Goal: Task Accomplishment & Management: Manage account settings

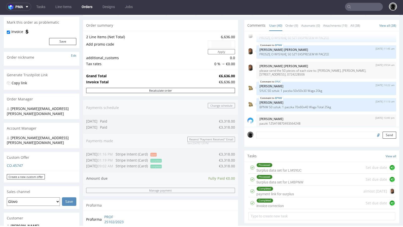
scroll to position [75, 0]
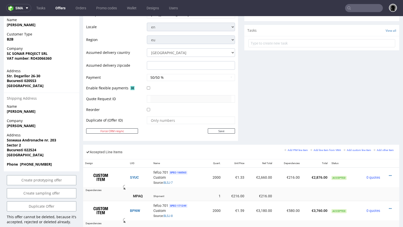
scroll to position [179, 0]
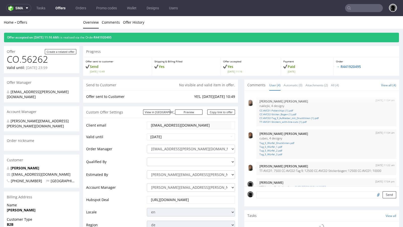
scroll to position [16, 0]
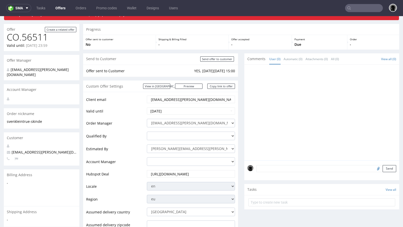
scroll to position [24, 0]
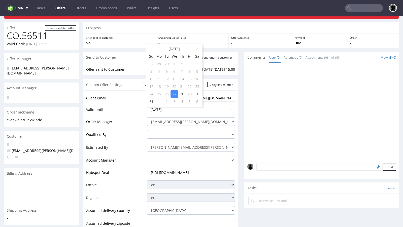
click at [169, 112] on input "[DATE]" at bounding box center [191, 109] width 88 height 7
click at [198, 47] on th at bounding box center [197, 49] width 8 height 8
click at [178, 71] on td "10" at bounding box center [174, 72] width 8 height 8
type input "[DATE]"
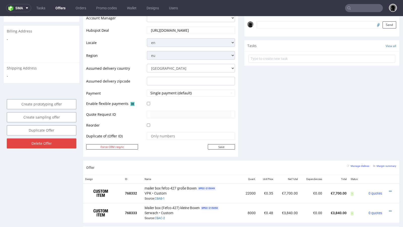
scroll to position [185, 0]
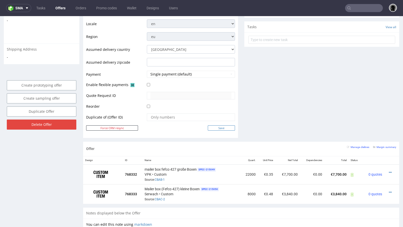
click at [218, 128] on input "Save" at bounding box center [221, 127] width 27 height 5
type input "In progress..."
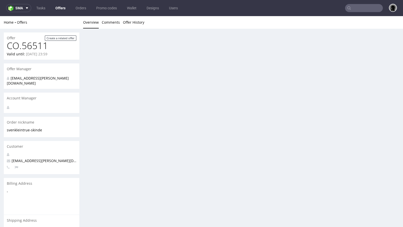
scroll to position [0, 0]
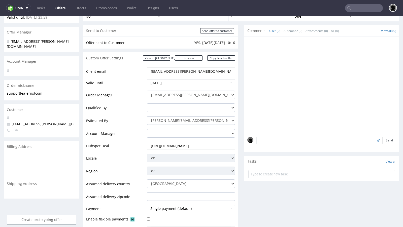
scroll to position [56, 0]
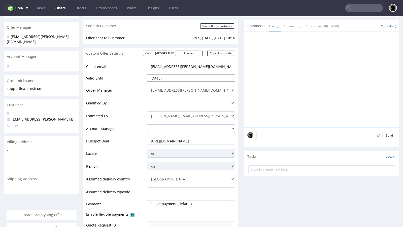
click at [169, 78] on input "[DATE]" at bounding box center [191, 78] width 88 height 7
click at [197, 90] on icon at bounding box center [196, 89] width 1 height 4
click at [175, 112] on td "10" at bounding box center [174, 112] width 8 height 8
type input "[DATE]"
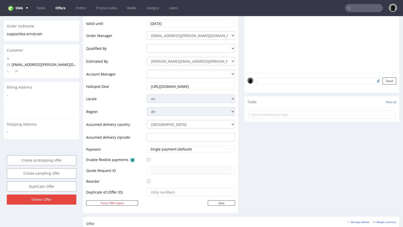
scroll to position [180, 0]
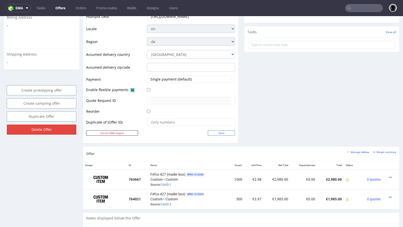
click at [218, 132] on input "Save" at bounding box center [221, 132] width 27 height 5
type input "In progress..."
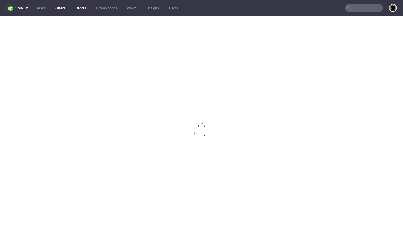
scroll to position [0, 0]
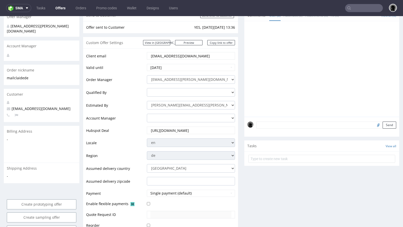
scroll to position [80, 0]
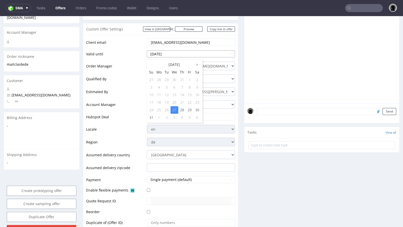
click at [166, 54] on input "[DATE]" at bounding box center [191, 53] width 88 height 7
click at [197, 64] on icon at bounding box center [196, 65] width 1 height 4
click at [176, 86] on td "10" at bounding box center [174, 88] width 8 height 8
type input "[DATE]"
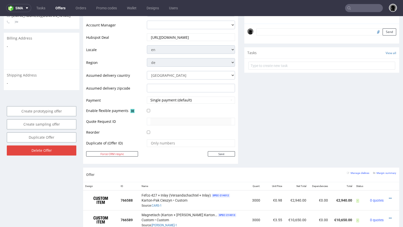
scroll to position [176, 0]
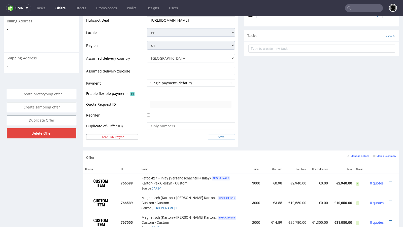
click at [223, 135] on input "Save" at bounding box center [221, 136] width 27 height 5
type input "In progress..."
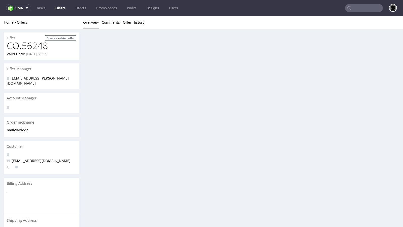
scroll to position [0, 0]
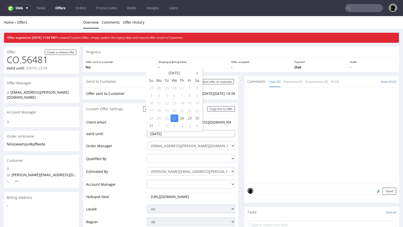
click at [174, 131] on input "2025-08-27" at bounding box center [191, 133] width 88 height 7
click at [197, 74] on icon at bounding box center [196, 73] width 1 height 4
click at [174, 106] on td "17" at bounding box center [174, 103] width 8 height 8
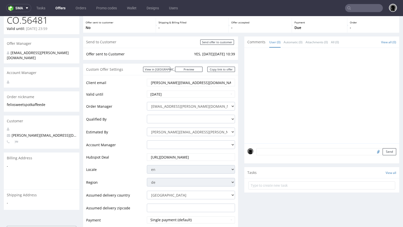
scroll to position [42, 0]
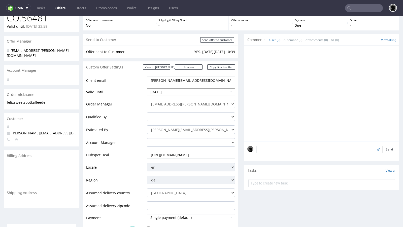
click at [174, 90] on input "2025-09-17" at bounding box center [191, 91] width 88 height 7
click at [172, 45] on td "3" at bounding box center [174, 47] width 8 height 8
type input "2025-09-03"
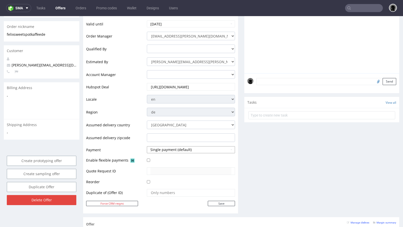
scroll to position [123, 0]
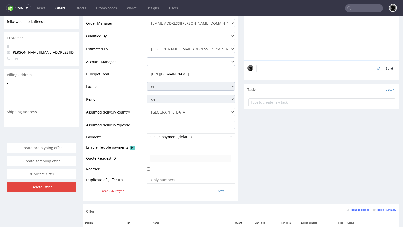
click at [211, 189] on input "Save" at bounding box center [221, 190] width 27 height 5
type input "In progress..."
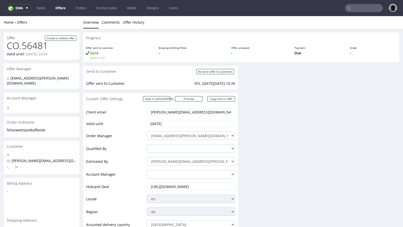
scroll to position [0, 0]
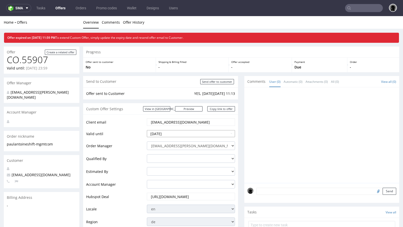
click at [172, 134] on input "2025-08-27" at bounding box center [191, 133] width 88 height 7
click at [197, 73] on icon at bounding box center [196, 73] width 1 height 4
click at [159, 87] on td "1" at bounding box center [159, 88] width 8 height 8
type input "2025-09-01"
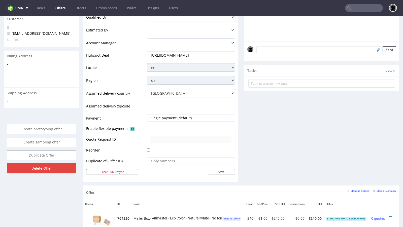
scroll to position [165, 0]
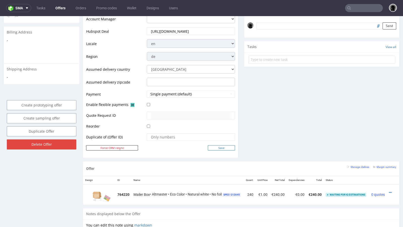
click at [215, 148] on input "Save" at bounding box center [221, 147] width 27 height 5
type input "In progress..."
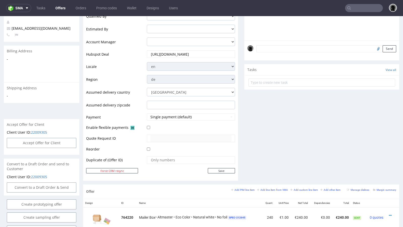
scroll to position [0, 0]
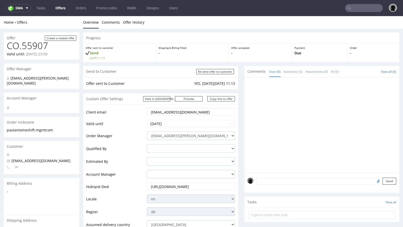
click at [62, 9] on link "Offers" at bounding box center [60, 8] width 16 height 8
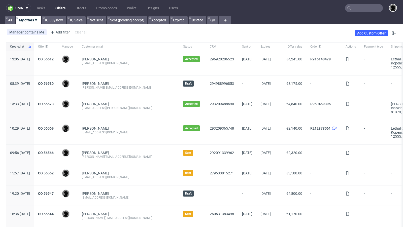
click at [198, 33] on div "Manager contains Me Add filter Hide filters Clear all Add Custom Offer" at bounding box center [201, 33] width 403 height 14
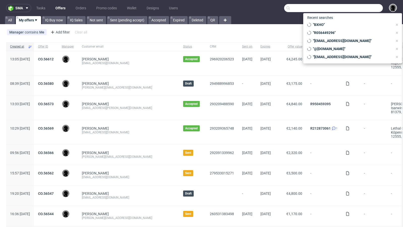
click at [355, 9] on input "text" at bounding box center [333, 8] width 99 height 8
paste input "[PERSON_NAME][EMAIL_ADDRESS][DOMAIN_NAME]"
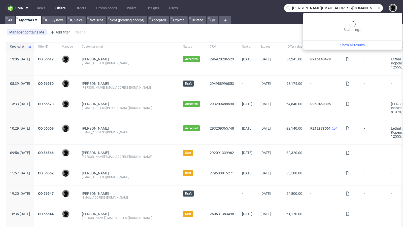
type input "[PERSON_NAME][EMAIL_ADDRESS][DOMAIN_NAME]"
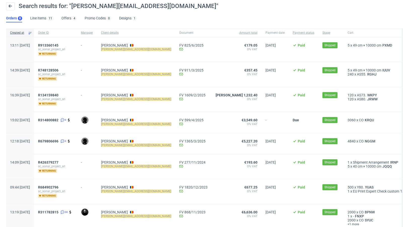
scroll to position [38, 0]
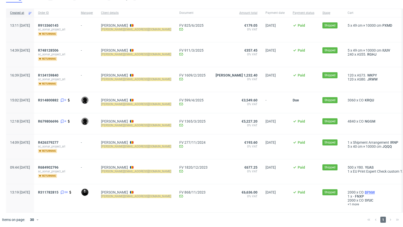
click at [363, 190] on span "BPNW" at bounding box center [369, 192] width 12 height 4
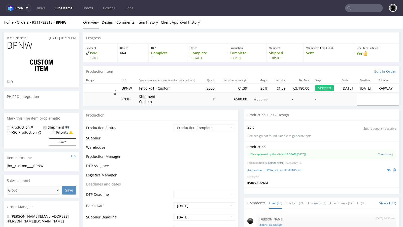
scroll to position [914, 0]
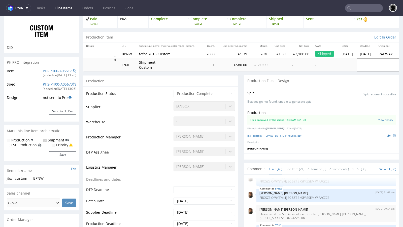
type input "2100"
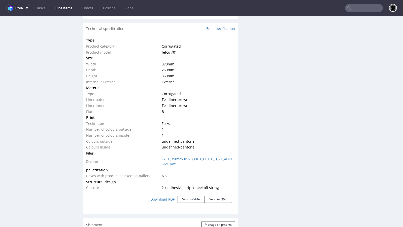
scroll to position [483, 0]
click at [264, 111] on div "Production Files - Design Spit Spit request impossible Box design not found, un…" at bounding box center [321, 57] width 155 height 860
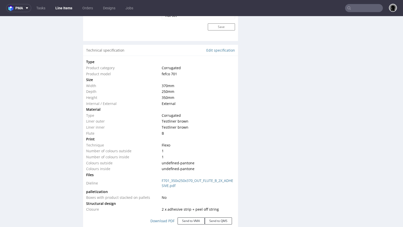
scroll to position [459, 0]
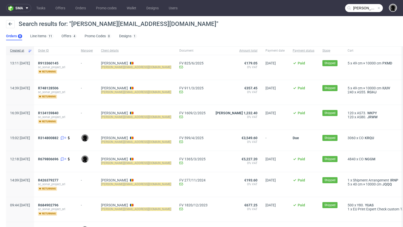
scroll to position [38, 0]
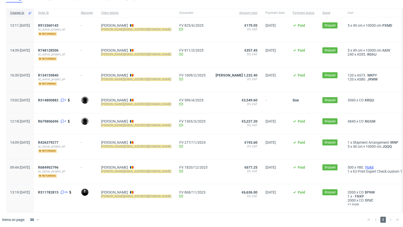
click at [364, 165] on span "YUAS" at bounding box center [369, 167] width 11 height 4
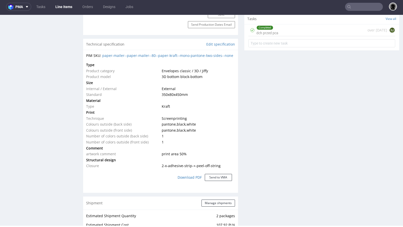
scroll to position [344, 0]
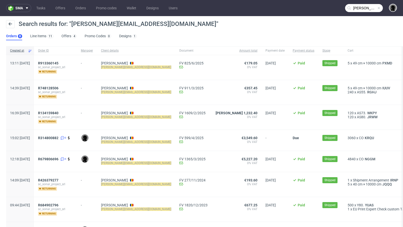
scroll to position [38, 0]
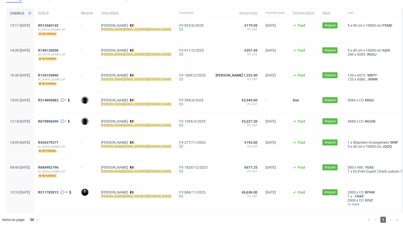
click at [385, 219] on div "1" at bounding box center [383, 220] width 36 height 6
click at [386, 218] on div "1" at bounding box center [383, 220] width 36 height 6
click at [296, 216] on div at bounding box center [208, 220] width 309 height 14
click at [184, 210] on div "FV 868/11/2023 Invoice email Sent at 13/11/2023" at bounding box center [193, 198] width 36 height 28
click at [58, 190] on span "R311782815" at bounding box center [48, 192] width 20 height 4
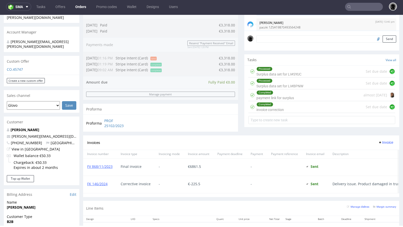
scroll to position [128, 0]
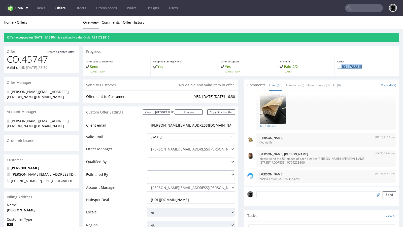
drag, startPoint x: 367, startPoint y: 67, endPoint x: 338, endPoint y: 66, distance: 29.2
click at [338, 66] on p "→ R311782815" at bounding box center [366, 66] width 59 height 5
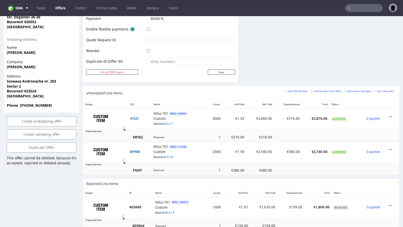
scroll to position [218, 0]
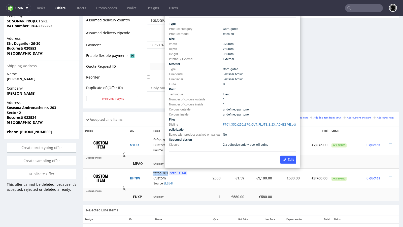
drag, startPoint x: 152, startPoint y: 171, endPoint x: 167, endPoint y: 170, distance: 15.7
click at [167, 170] on td "fefco 701 SPEC- 171249 Custom Source: BLSJ-8" at bounding box center [178, 178] width 54 height 20
copy span "fefco 701"
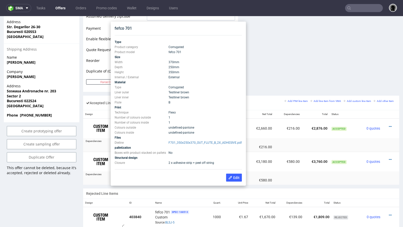
scroll to position [234, 0]
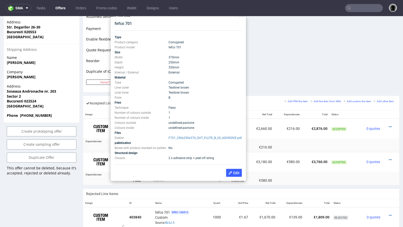
drag, startPoint x: 180, startPoint y: 67, endPoint x: 115, endPoint y: 55, distance: 66.4
click at [115, 55] on tbody "Type Product category Corrugated Product model fefco 701 Size Width 370 mm Dept…" at bounding box center [178, 98] width 127 height 126
copy tbody "Width 370 mm Depth 250 mm Height 350 mm"
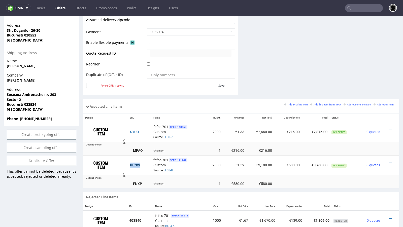
drag, startPoint x: 143, startPoint y: 162, endPoint x: 130, endPoint y: 162, distance: 12.8
click at [130, 162] on td "BPNW" at bounding box center [139, 165] width 23 height 20
copy link "BPNW"
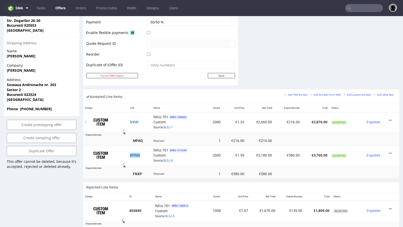
scroll to position [239, 0]
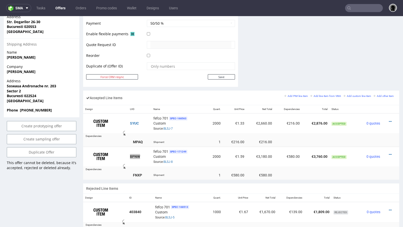
click at [57, 8] on link "Offers" at bounding box center [60, 8] width 16 height 8
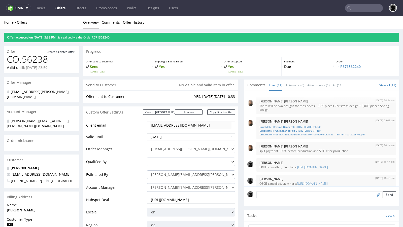
scroll to position [133, 0]
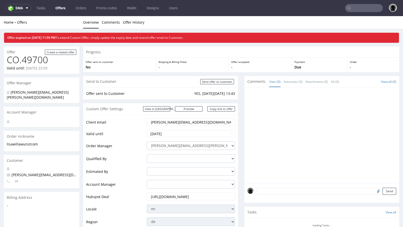
click at [352, 7] on input "text" at bounding box center [364, 8] width 38 height 8
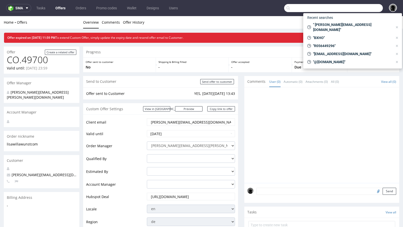
paste input "[PERSON_NAME][EMAIL_ADDRESS][DOMAIN_NAME]"
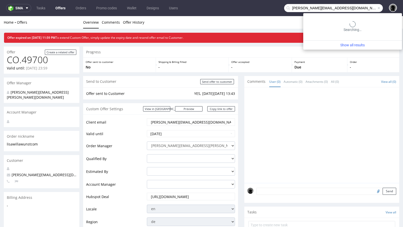
type input "[PERSON_NAME][EMAIL_ADDRESS][DOMAIN_NAME]"
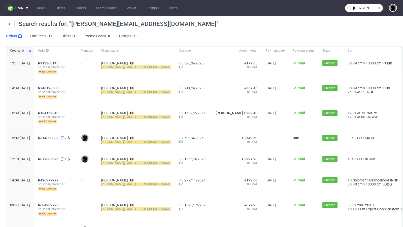
scroll to position [38, 0]
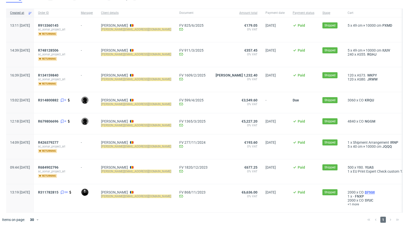
click at [363, 190] on span "BPNW" at bounding box center [369, 192] width 12 height 4
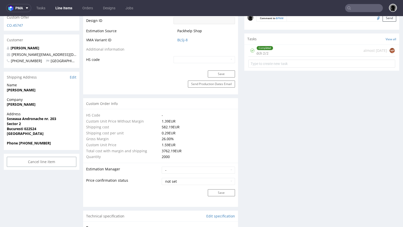
scroll to position [276, 0]
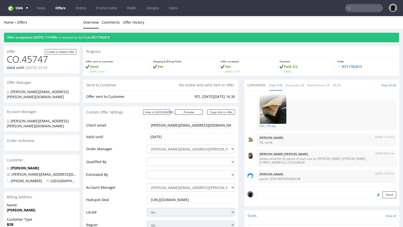
click at [59, 10] on link "Offers" at bounding box center [60, 8] width 16 height 8
